Goal: Task Accomplishment & Management: Use online tool/utility

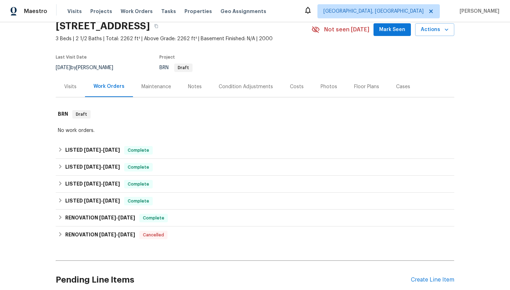
scroll to position [47, 0]
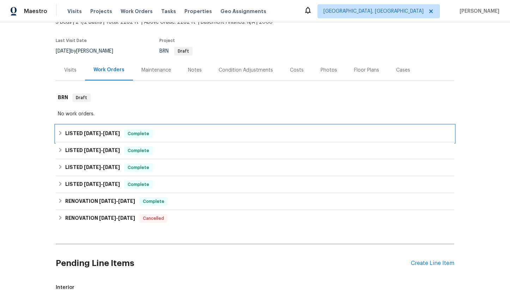
click at [106, 134] on span "[DATE]" at bounding box center [111, 133] width 17 height 5
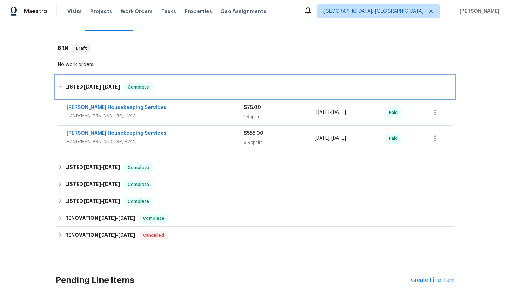
scroll to position [97, 0]
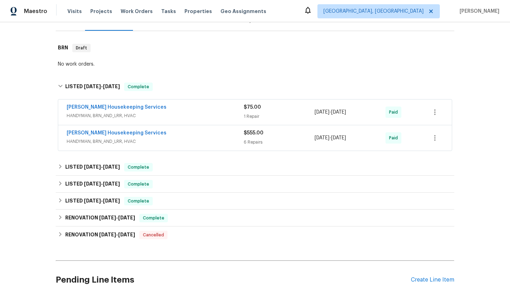
click at [187, 137] on div "[PERSON_NAME] Housekeeping Services" at bounding box center [155, 133] width 177 height 8
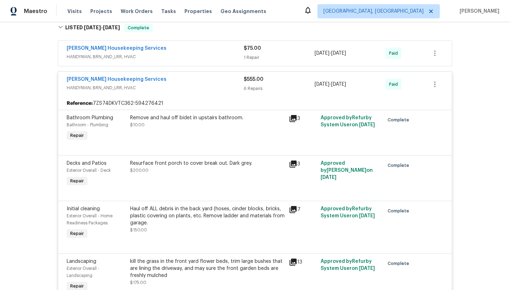
scroll to position [154, 0]
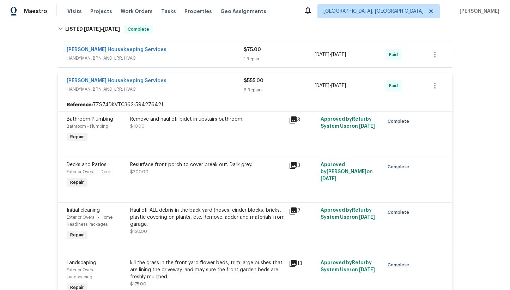
click at [153, 64] on div "[PERSON_NAME] Housekeeping Services HANDYMAN, BRN_AND_LRR, HVAC $75.00 1 Repair…" at bounding box center [255, 54] width 394 height 25
click at [160, 84] on div "[PERSON_NAME] Housekeeping Services" at bounding box center [155, 81] width 177 height 8
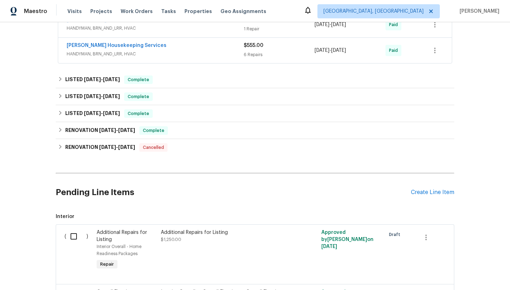
scroll to position [186, 0]
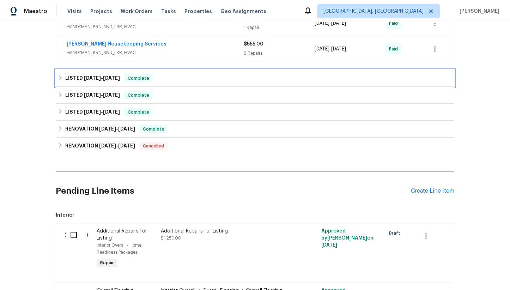
click at [160, 84] on div "LISTED [DATE] - [DATE] Complete" at bounding box center [255, 78] width 398 height 17
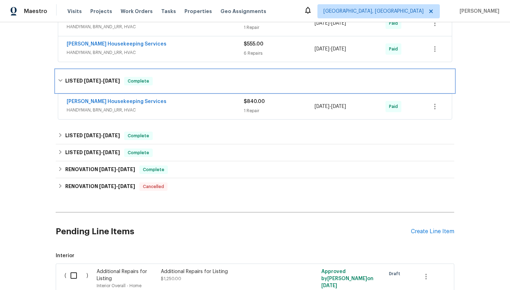
click at [160, 84] on div "LISTED [DATE] - [DATE] Complete" at bounding box center [255, 81] width 394 height 8
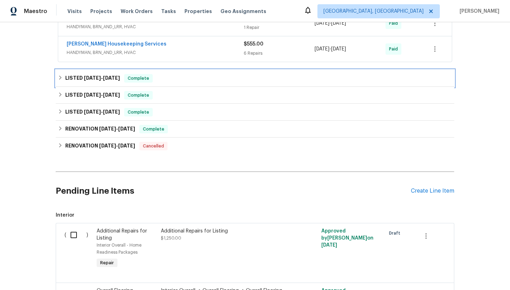
click at [160, 84] on div "LISTED [DATE] - [DATE] Complete" at bounding box center [255, 78] width 398 height 17
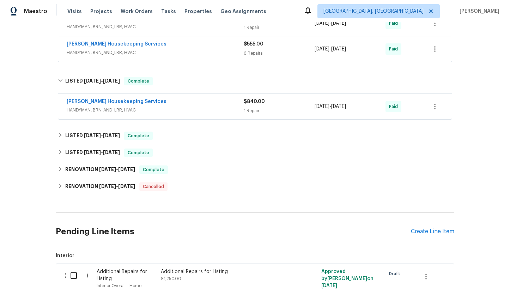
click at [164, 98] on div "[PERSON_NAME] Housekeeping Services" at bounding box center [155, 102] width 177 height 8
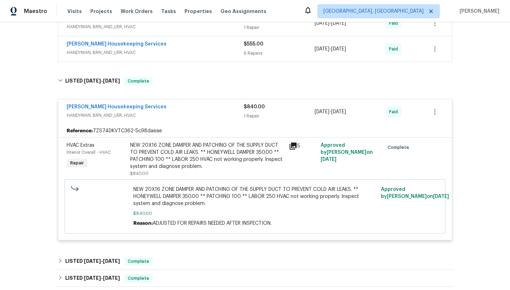
click at [293, 145] on icon at bounding box center [293, 145] width 7 height 7
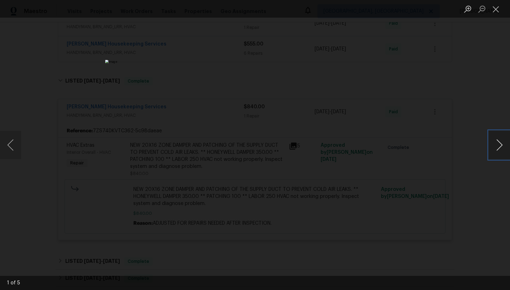
click at [496, 145] on button "Next image" at bounding box center [499, 145] width 21 height 28
click at [498, 144] on button "Next image" at bounding box center [499, 145] width 21 height 28
click at [492, 7] on button "Close lightbox" at bounding box center [496, 9] width 14 height 12
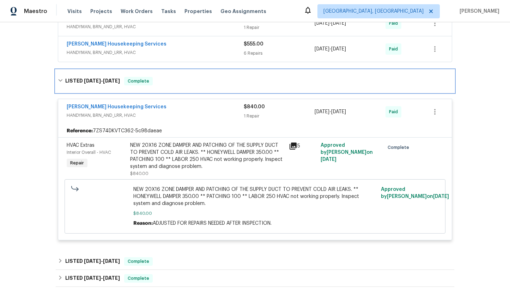
click at [86, 84] on h6 "LISTED [DATE] - [DATE]" at bounding box center [92, 81] width 55 height 8
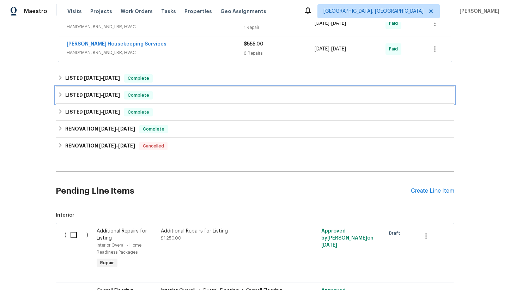
click at [88, 102] on div "LISTED [DATE] - [DATE] Complete" at bounding box center [255, 95] width 398 height 17
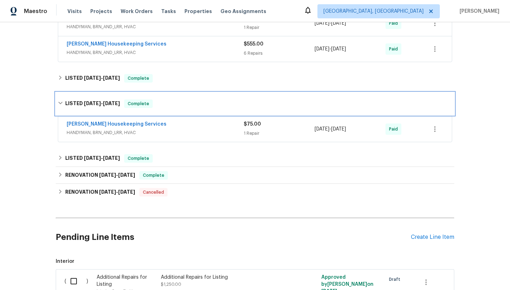
click at [88, 102] on span "[DATE]" at bounding box center [92, 103] width 17 height 5
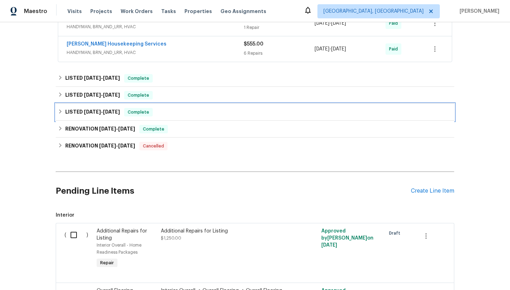
click at [89, 112] on span "[DATE]" at bounding box center [92, 111] width 17 height 5
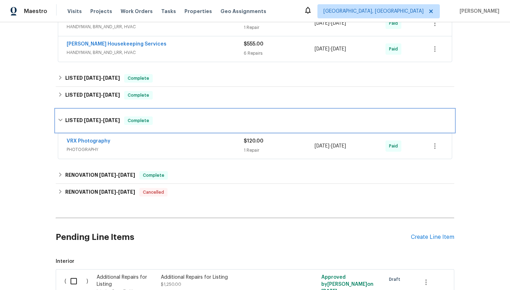
click at [92, 120] on span "[DATE]" at bounding box center [92, 120] width 17 height 5
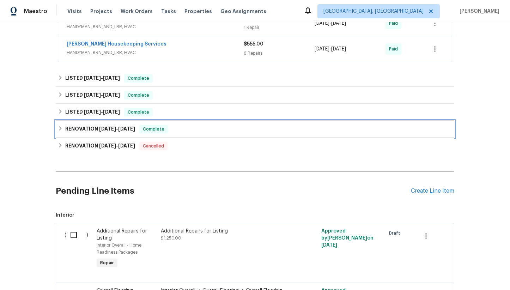
click at [112, 131] on span "[DATE]" at bounding box center [107, 128] width 17 height 5
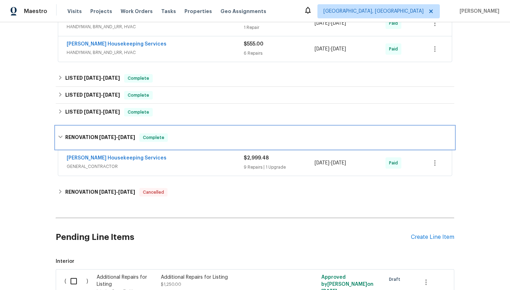
click at [112, 131] on div "RENOVATION [DATE] - [DATE] Complete" at bounding box center [255, 137] width 398 height 23
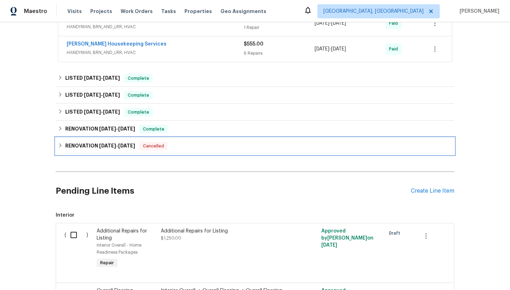
click at [116, 150] on h6 "RENOVATION [DATE] - [DATE]" at bounding box center [100, 146] width 70 height 8
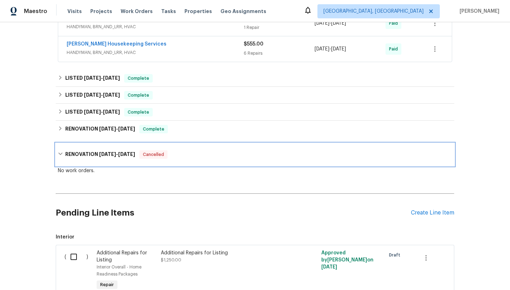
click at [116, 156] on span "[DATE]" at bounding box center [107, 154] width 17 height 5
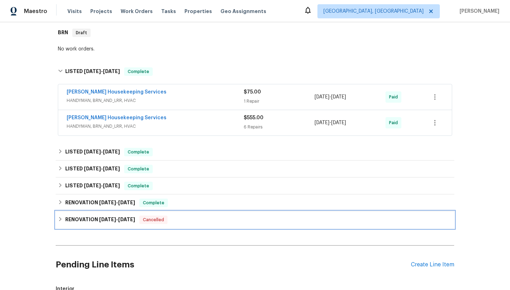
scroll to position [114, 0]
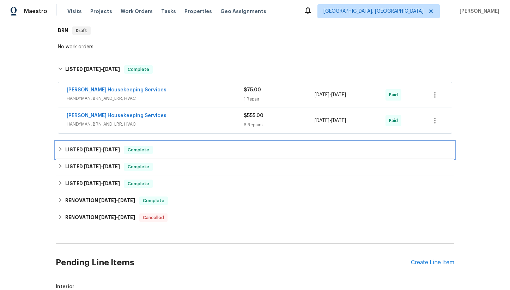
click at [106, 148] on span "[DATE]" at bounding box center [111, 149] width 17 height 5
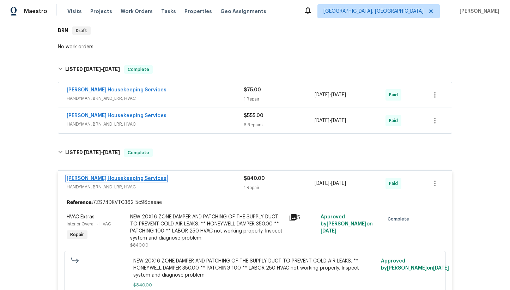
click at [129, 178] on link "[PERSON_NAME] Housekeeping Services" at bounding box center [117, 178] width 100 height 5
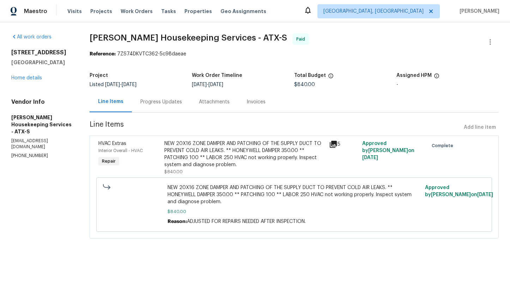
click at [257, 108] on div "Invoices" at bounding box center [256, 101] width 36 height 21
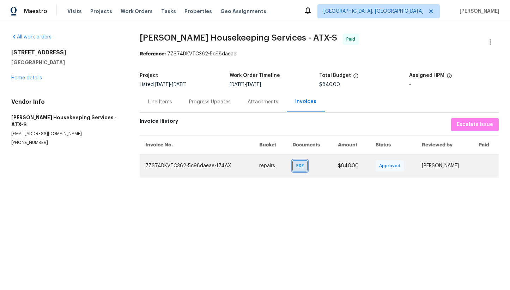
click at [296, 169] on span "PDF" at bounding box center [301, 165] width 10 height 7
